Goal: Share content

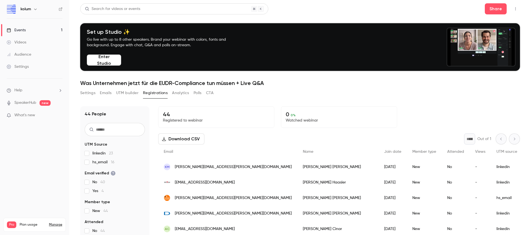
click at [39, 22] on ul "Events 1 Videos Audience Settings" at bounding box center [34, 49] width 69 height 60
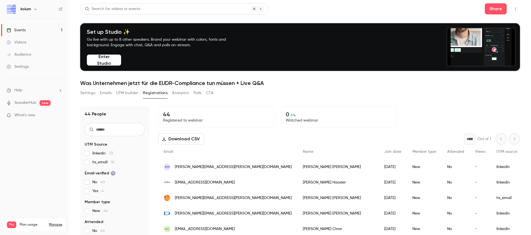
click at [34, 29] on link "Events 1" at bounding box center [34, 30] width 69 height 12
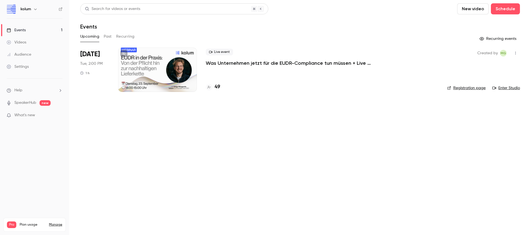
click at [218, 85] on h4 "49" at bounding box center [218, 86] width 6 height 7
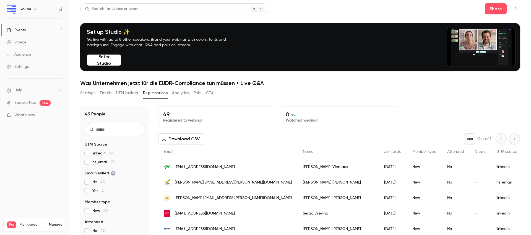
click at [29, 29] on link "Events 1" at bounding box center [34, 30] width 69 height 12
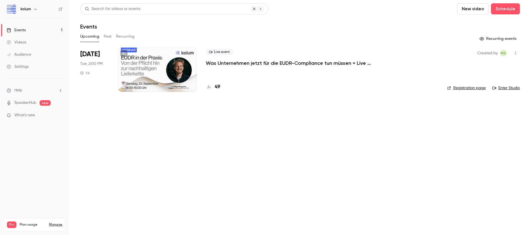
click at [222, 84] on div "49" at bounding box center [322, 86] width 233 height 7
click at [219, 84] on h4 "49" at bounding box center [218, 86] width 6 height 7
click at [297, 64] on p "Was Unternehmen jetzt für die EUDR-Compliance tun müssen + Live Q&A" at bounding box center [289, 63] width 166 height 7
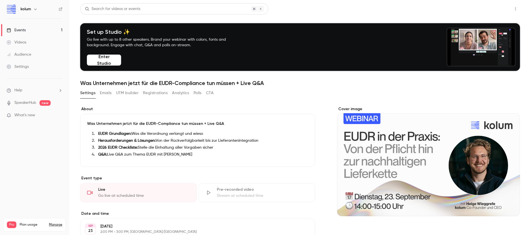
click at [496, 8] on button "Share" at bounding box center [496, 8] width 22 height 11
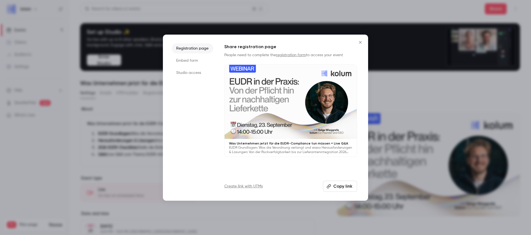
click at [347, 188] on button "Copy link" at bounding box center [340, 186] width 34 height 11
click at [396, 18] on div at bounding box center [265, 117] width 531 height 235
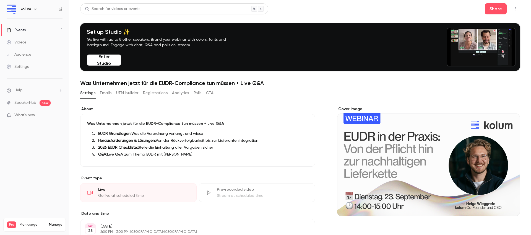
click at [37, 31] on link "Events 1" at bounding box center [34, 30] width 69 height 12
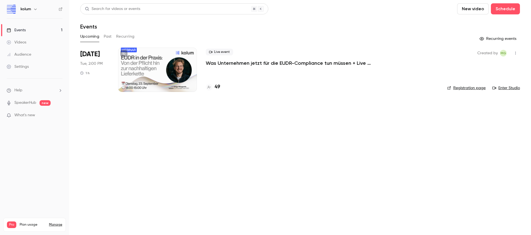
click at [218, 87] on h4 "49" at bounding box center [218, 86] width 6 height 7
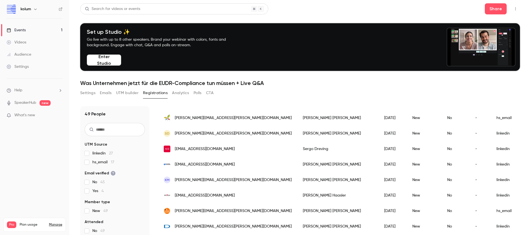
scroll to position [65, 0]
